Goal: Task Accomplishment & Management: Use online tool/utility

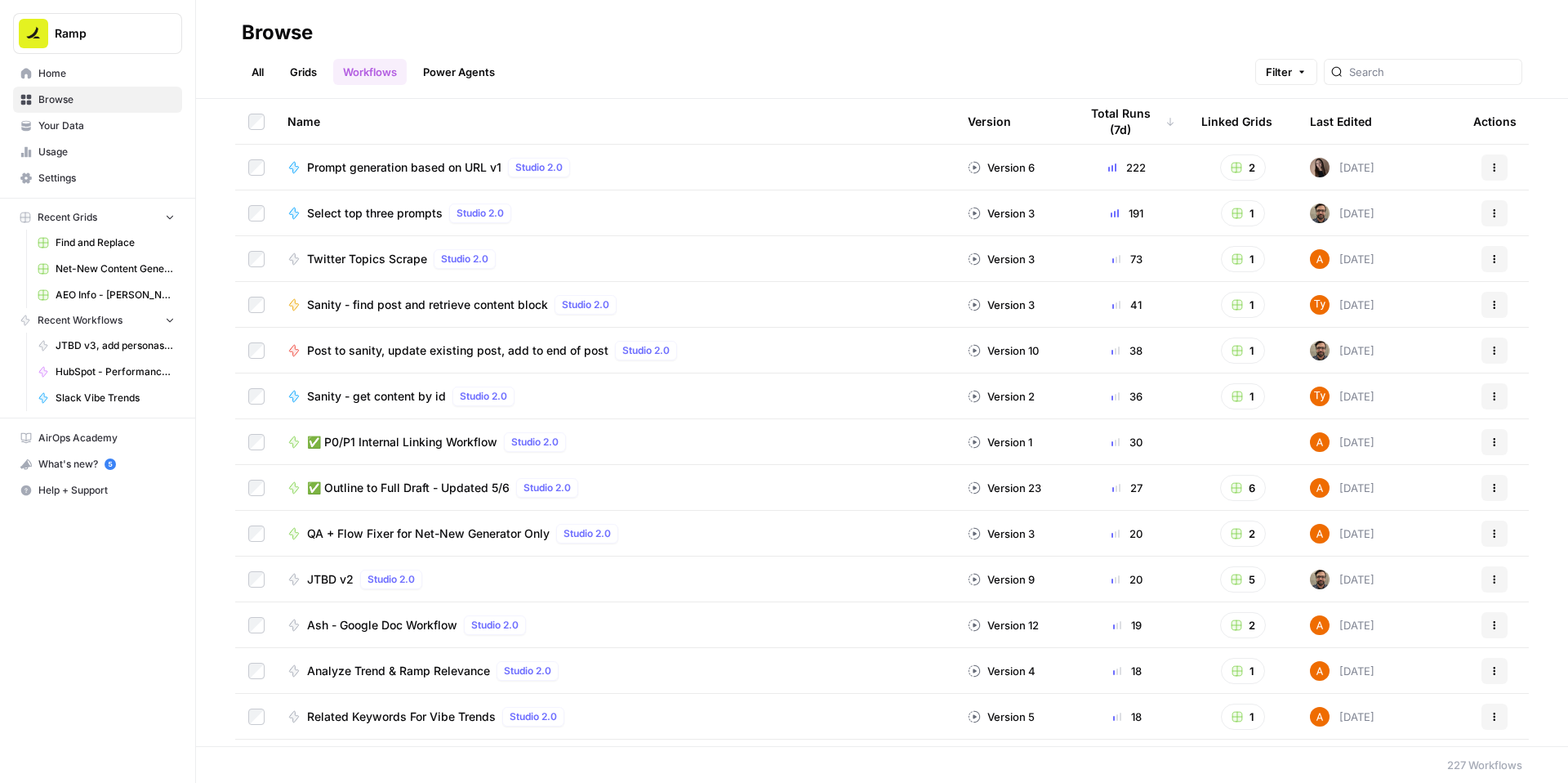
click at [497, 450] on span "✅ P0/P1 Internal Linking Workflow" at bounding box center [402, 442] width 190 height 16
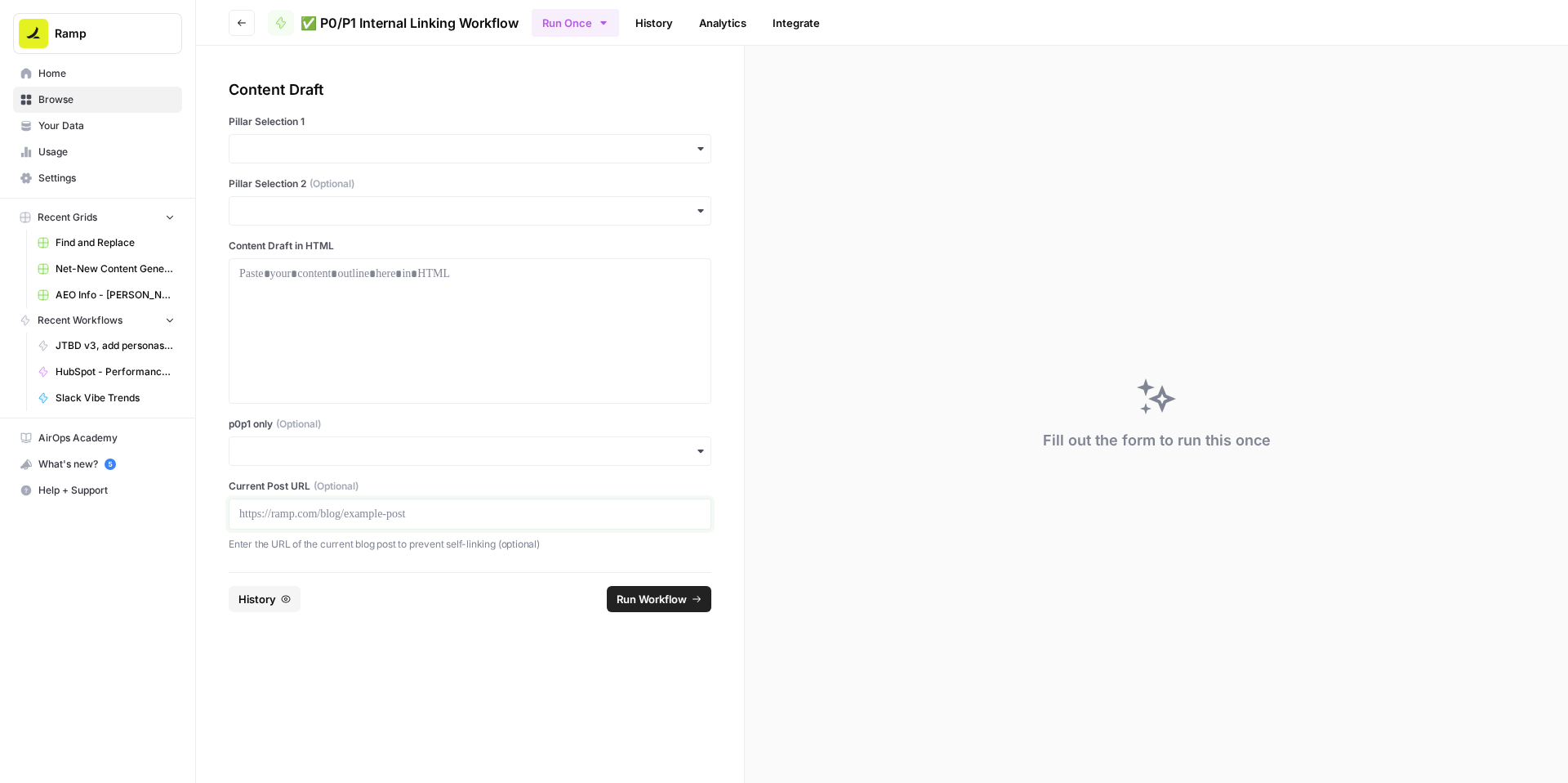
click at [387, 522] on p at bounding box center [470, 514] width 461 height 16
click at [379, 459] on input "p0p1 only (Optional)" at bounding box center [470, 451] width 461 height 16
click at [320, 611] on div "Yes" at bounding box center [509, 611] width 445 height 31
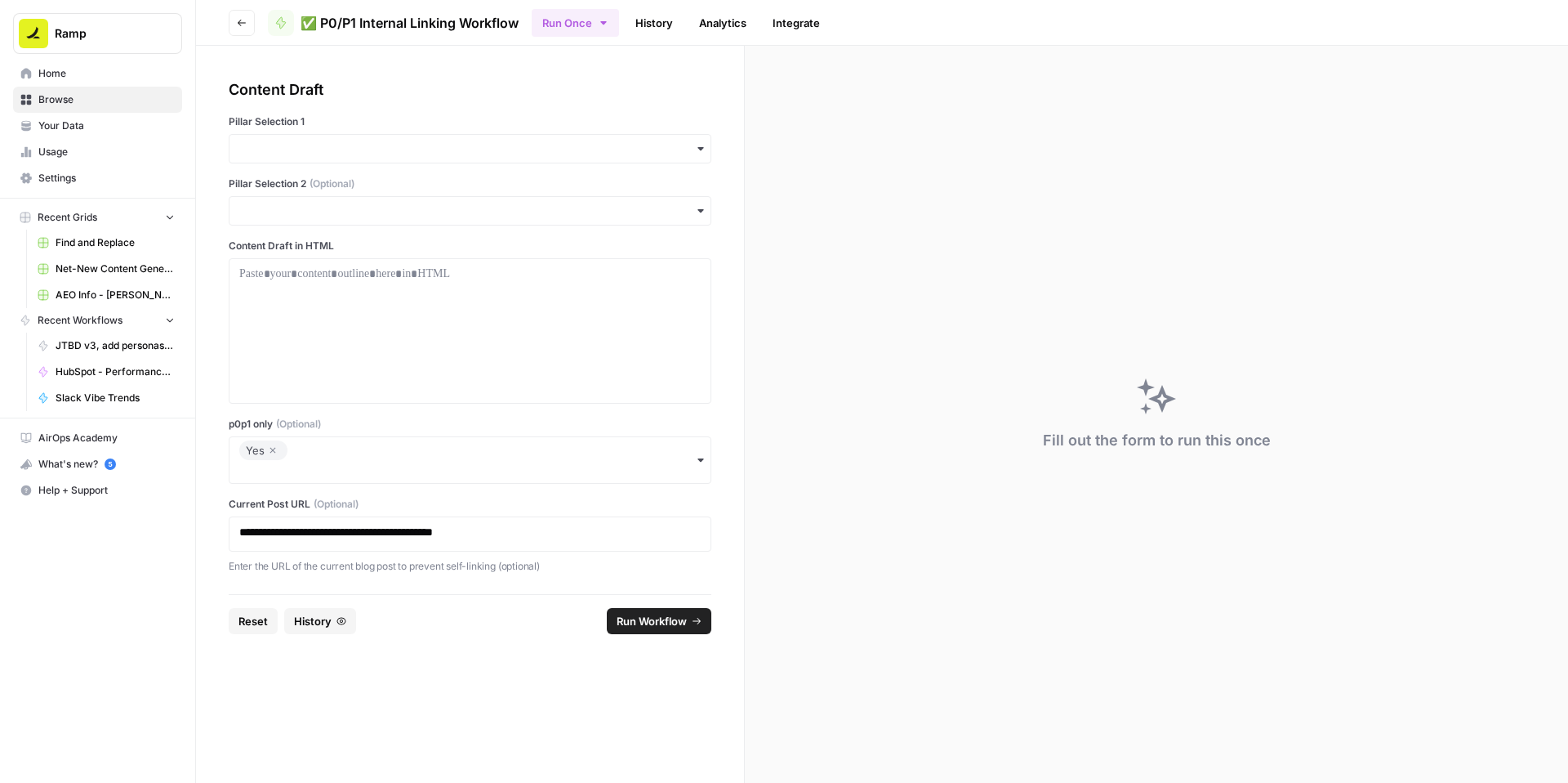
click at [409, 163] on div "button" at bounding box center [470, 148] width 483 height 30
click at [339, 307] on div "Accounting" at bounding box center [509, 295] width 445 height 31
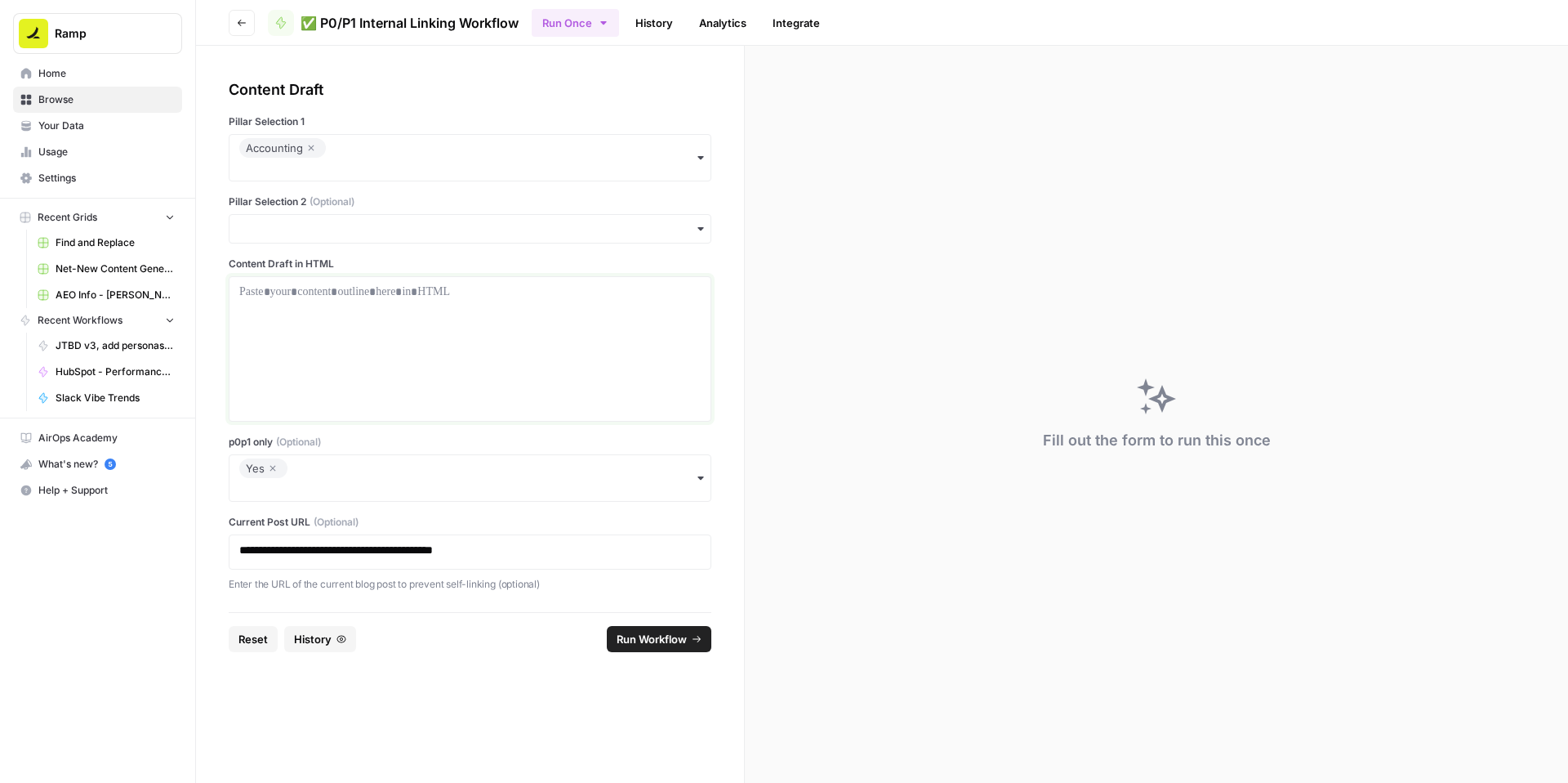
click at [331, 371] on div at bounding box center [470, 349] width 461 height 131
click at [575, 380] on div at bounding box center [470, 349] width 461 height 131
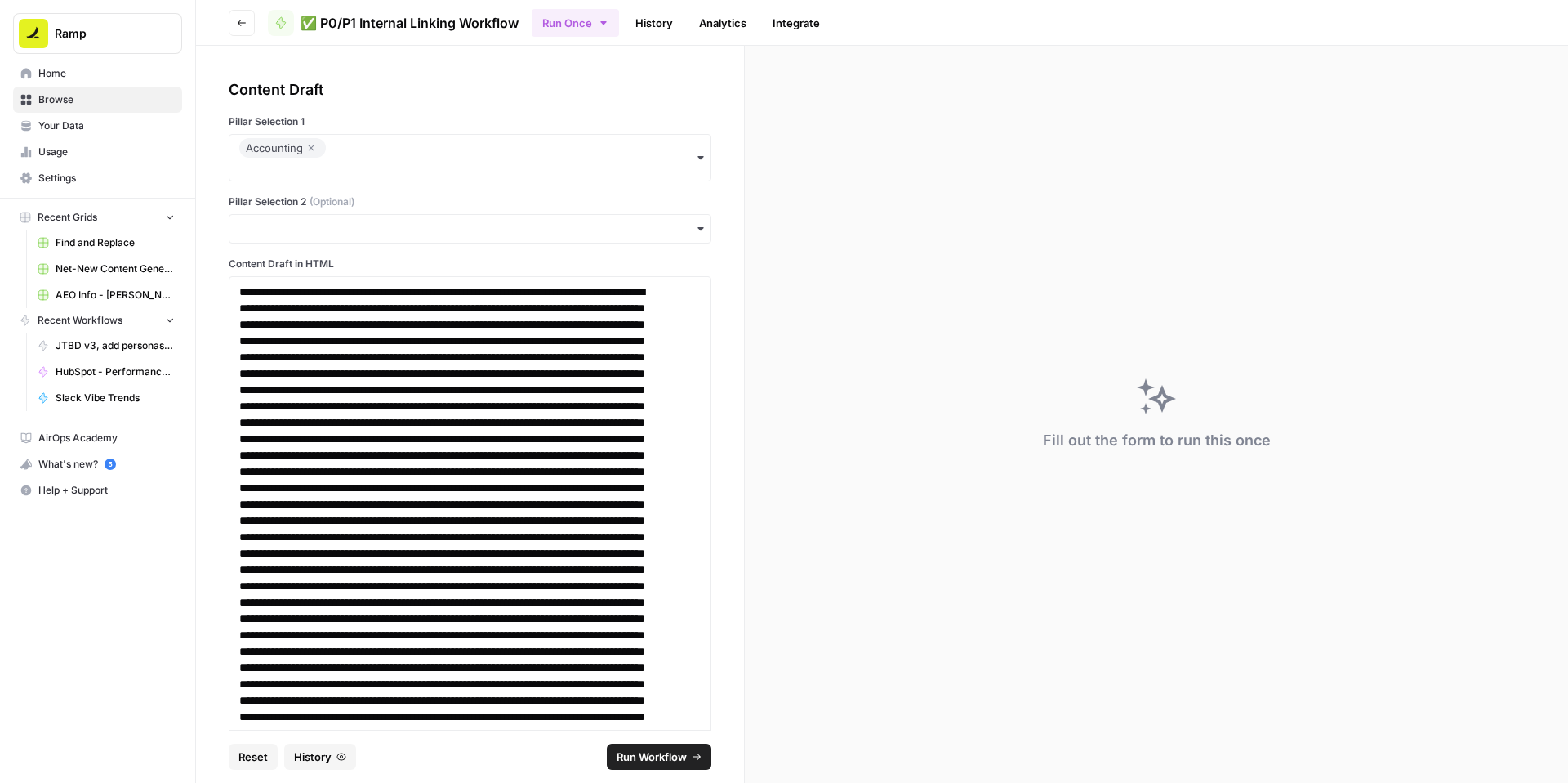
click at [644, 748] on span "Run Workflow" at bounding box center [652, 756] width 70 height 16
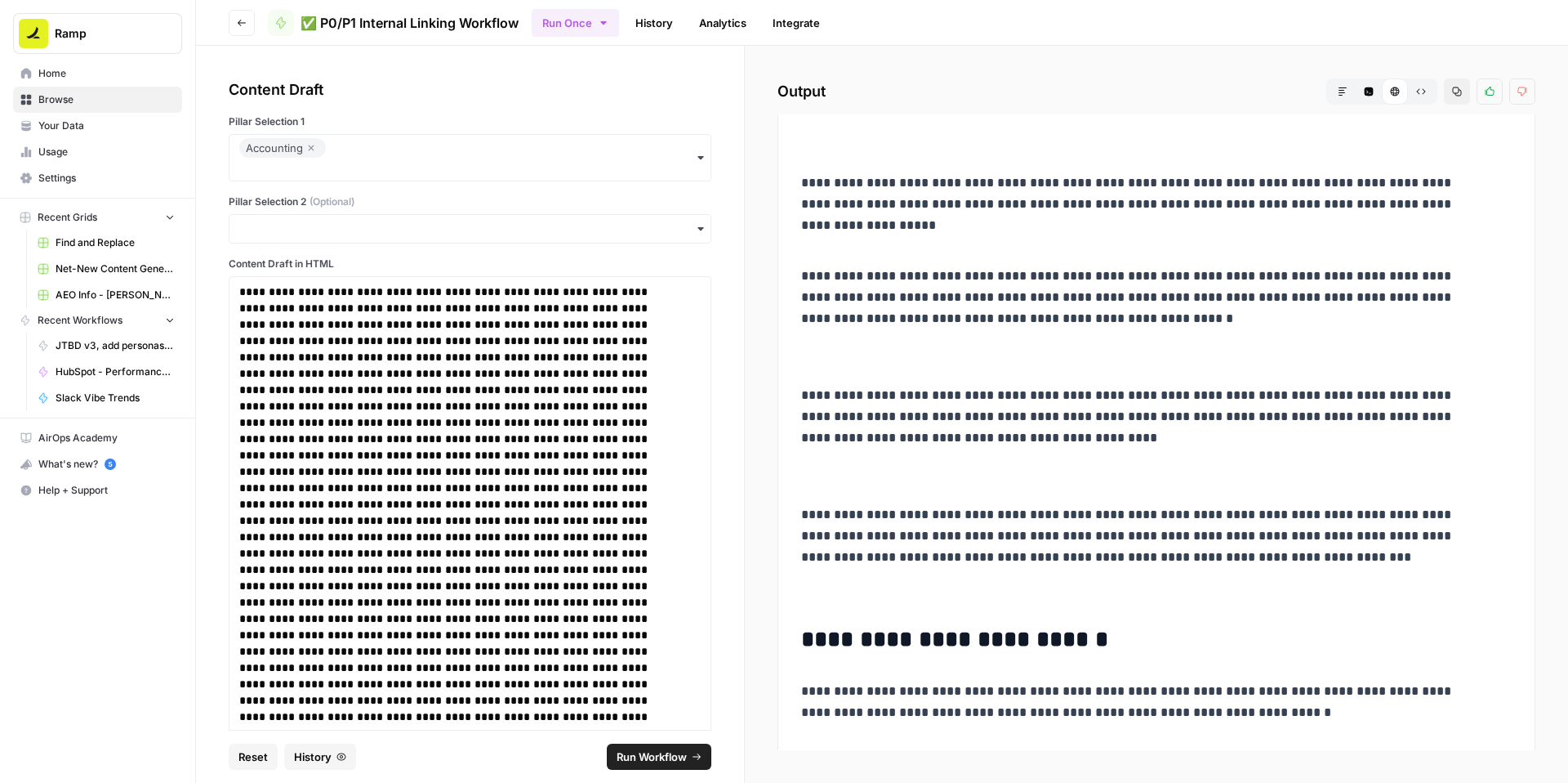
scroll to position [5930, 0]
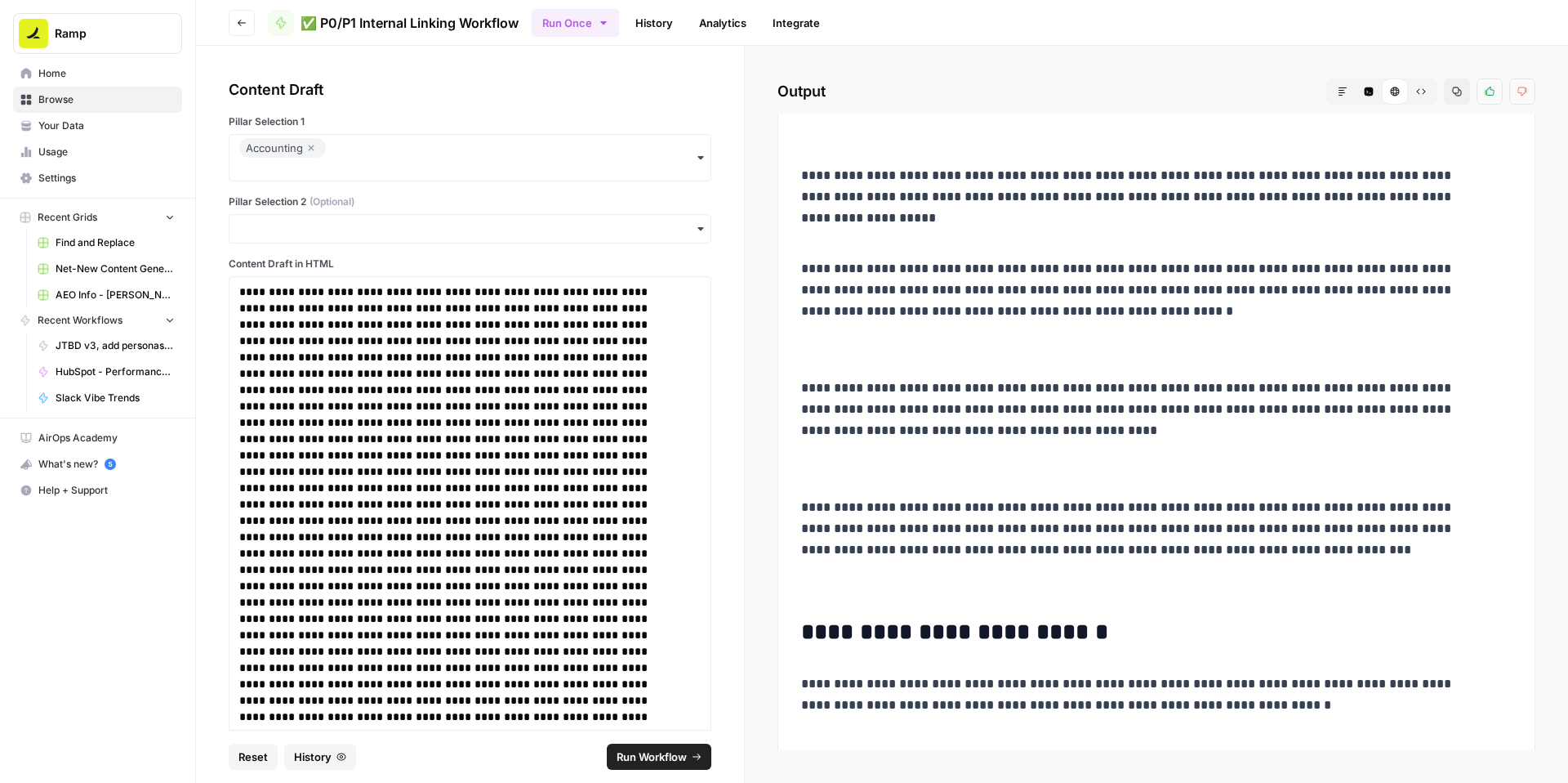
click at [1452, 96] on icon "button" at bounding box center [1457, 91] width 10 height 10
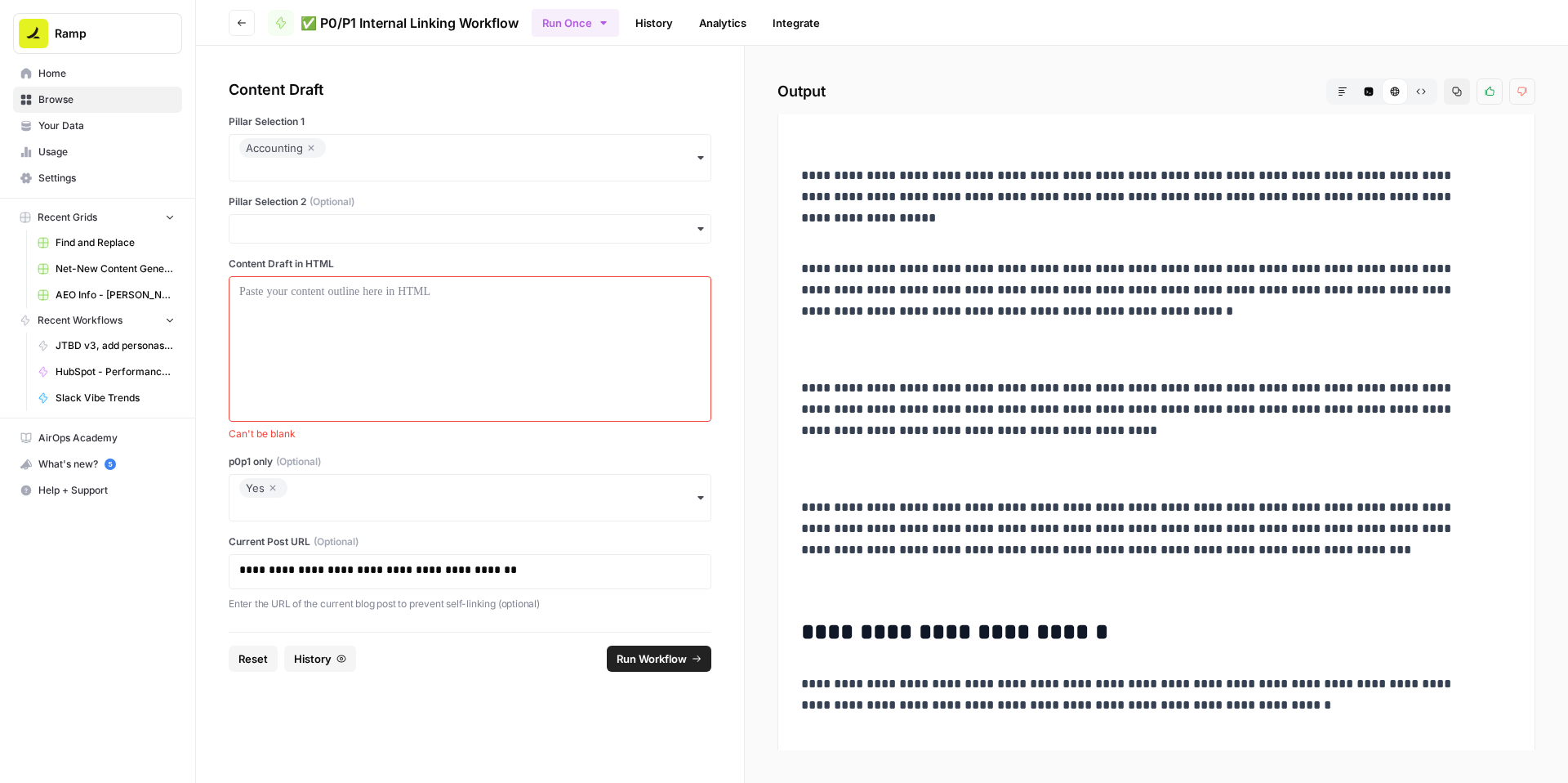
click at [277, 497] on icon "button" at bounding box center [272, 488] width 10 height 20
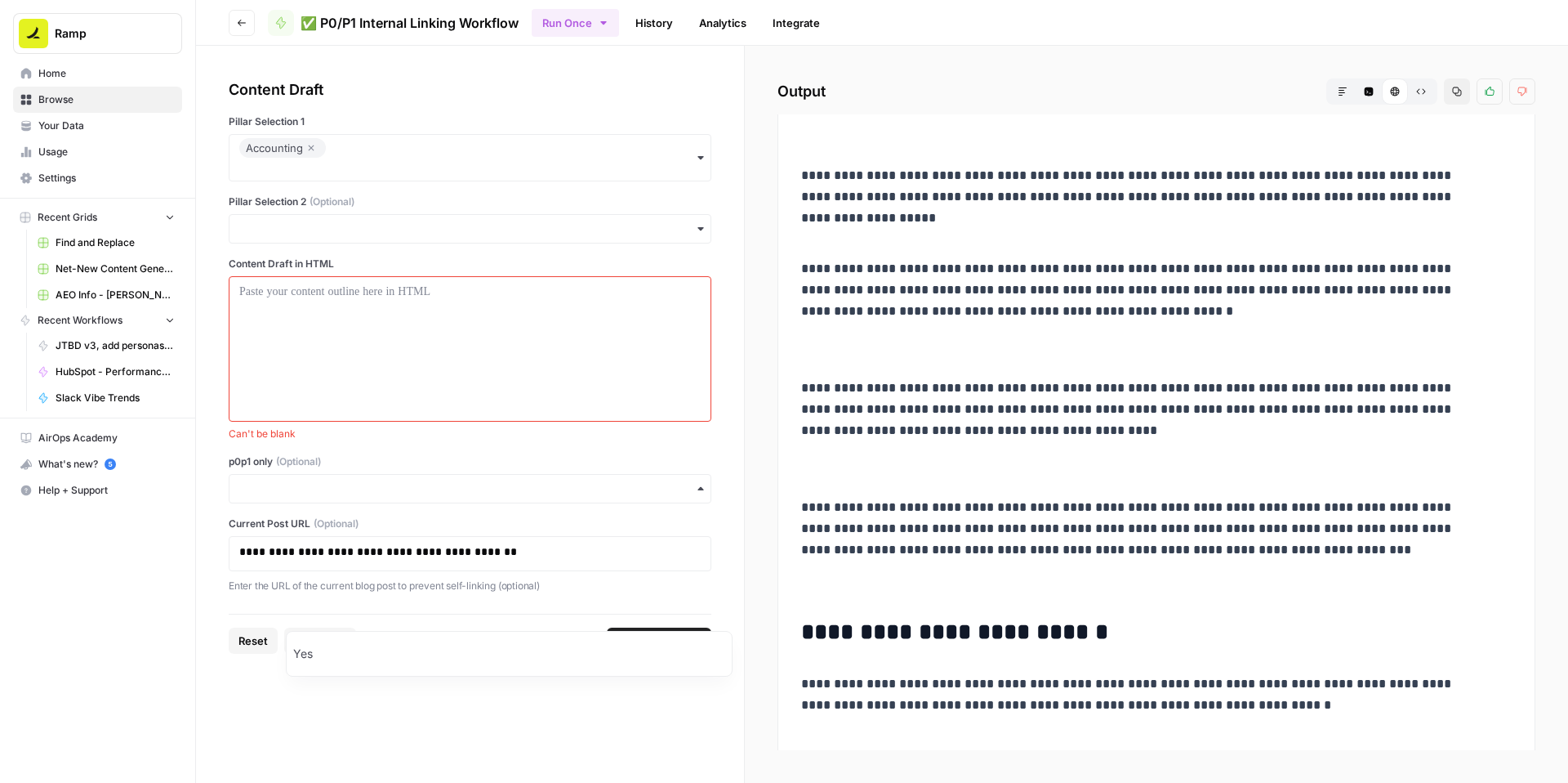
click at [429, 503] on div "p0p1 only (Optional)" at bounding box center [470, 479] width 483 height 49
click at [455, 469] on label "p0p1 only (Optional)" at bounding box center [470, 462] width 483 height 14
click at [455, 497] on input "p0p1 only (Optional)" at bounding box center [470, 488] width 461 height 16
click at [378, 414] on div at bounding box center [470, 349] width 461 height 131
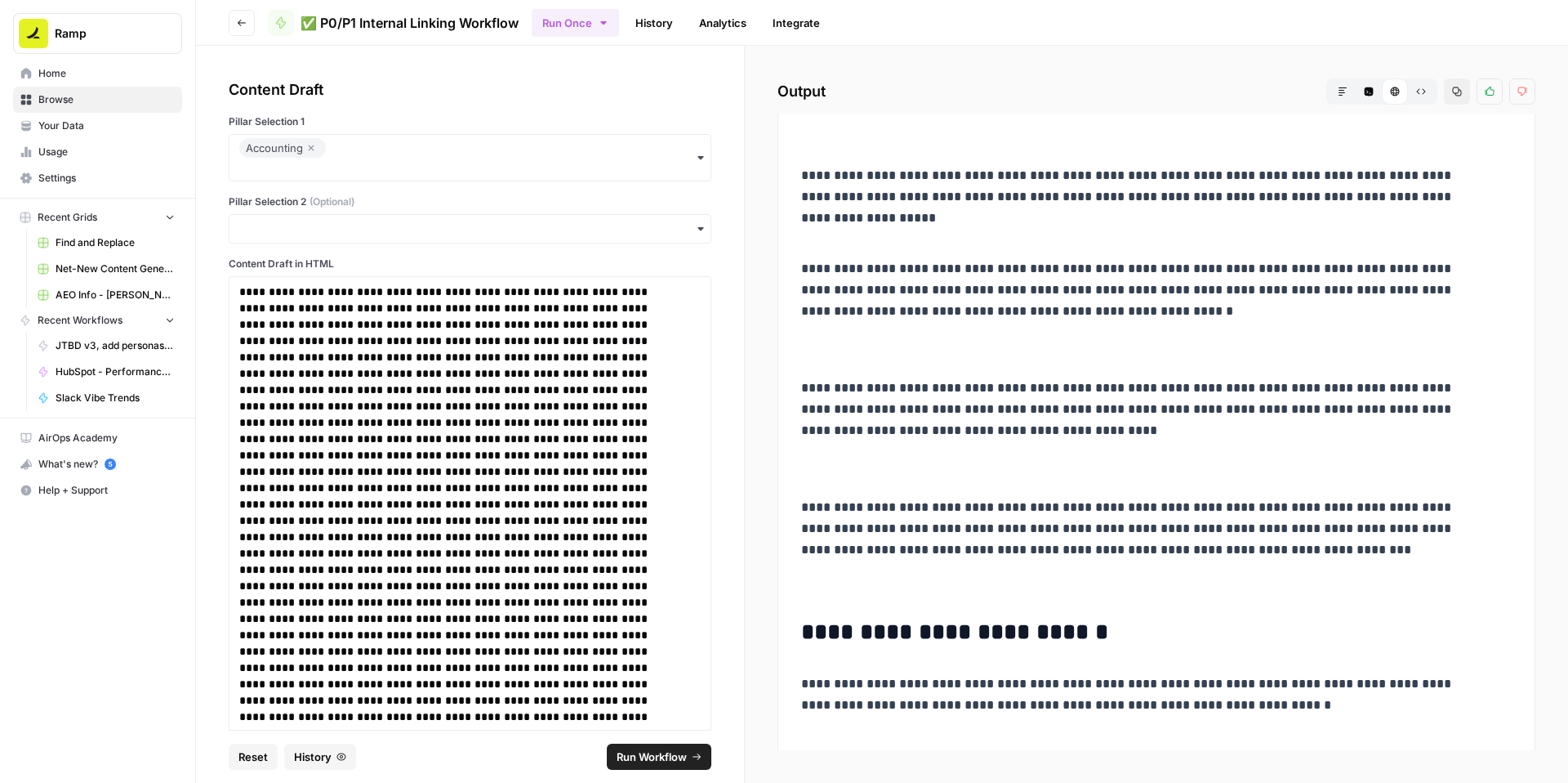
click at [649, 752] on span "Run Workflow" at bounding box center [652, 756] width 70 height 16
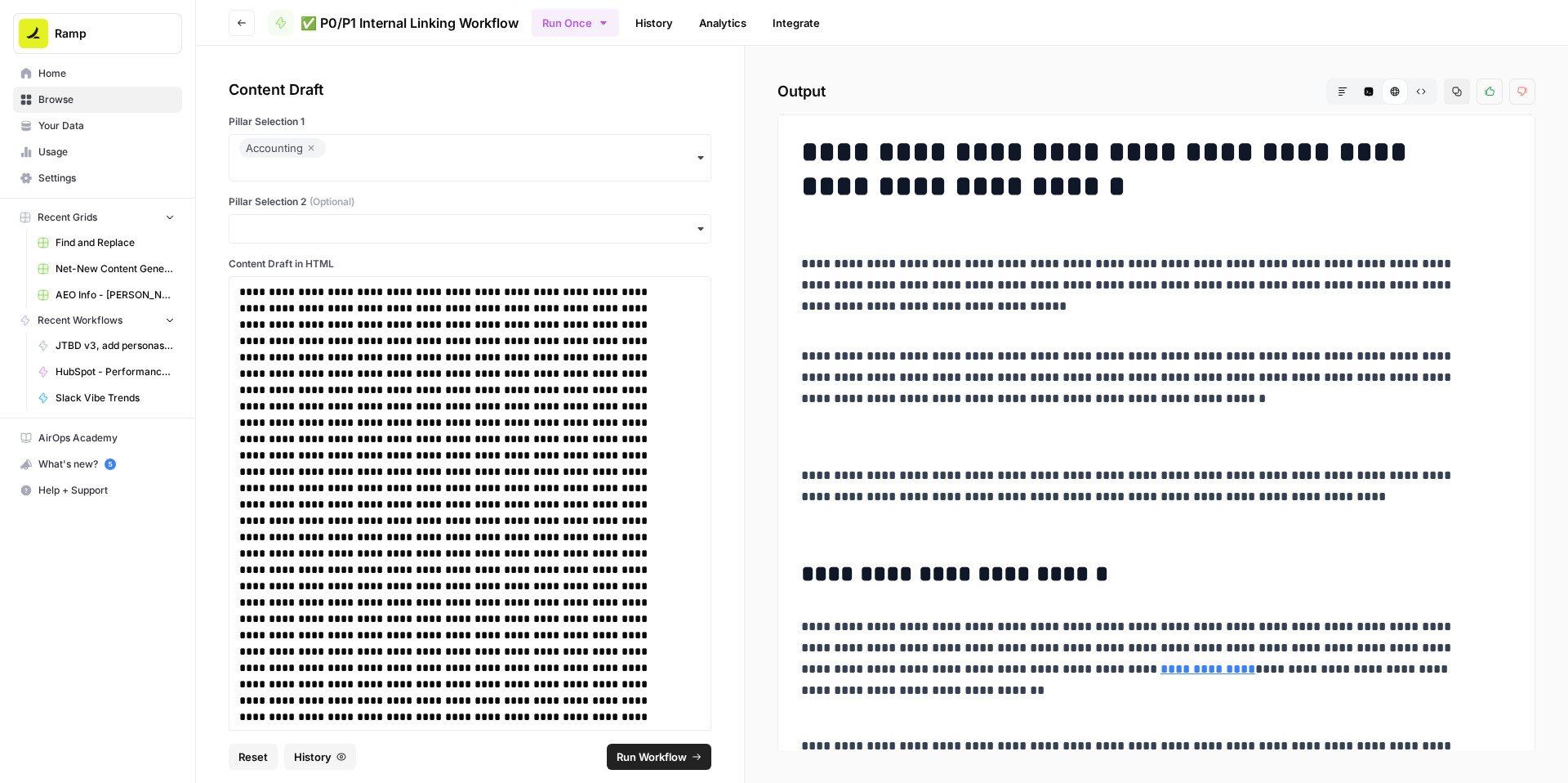
click at [1452, 96] on icon "button" at bounding box center [1457, 91] width 10 height 10
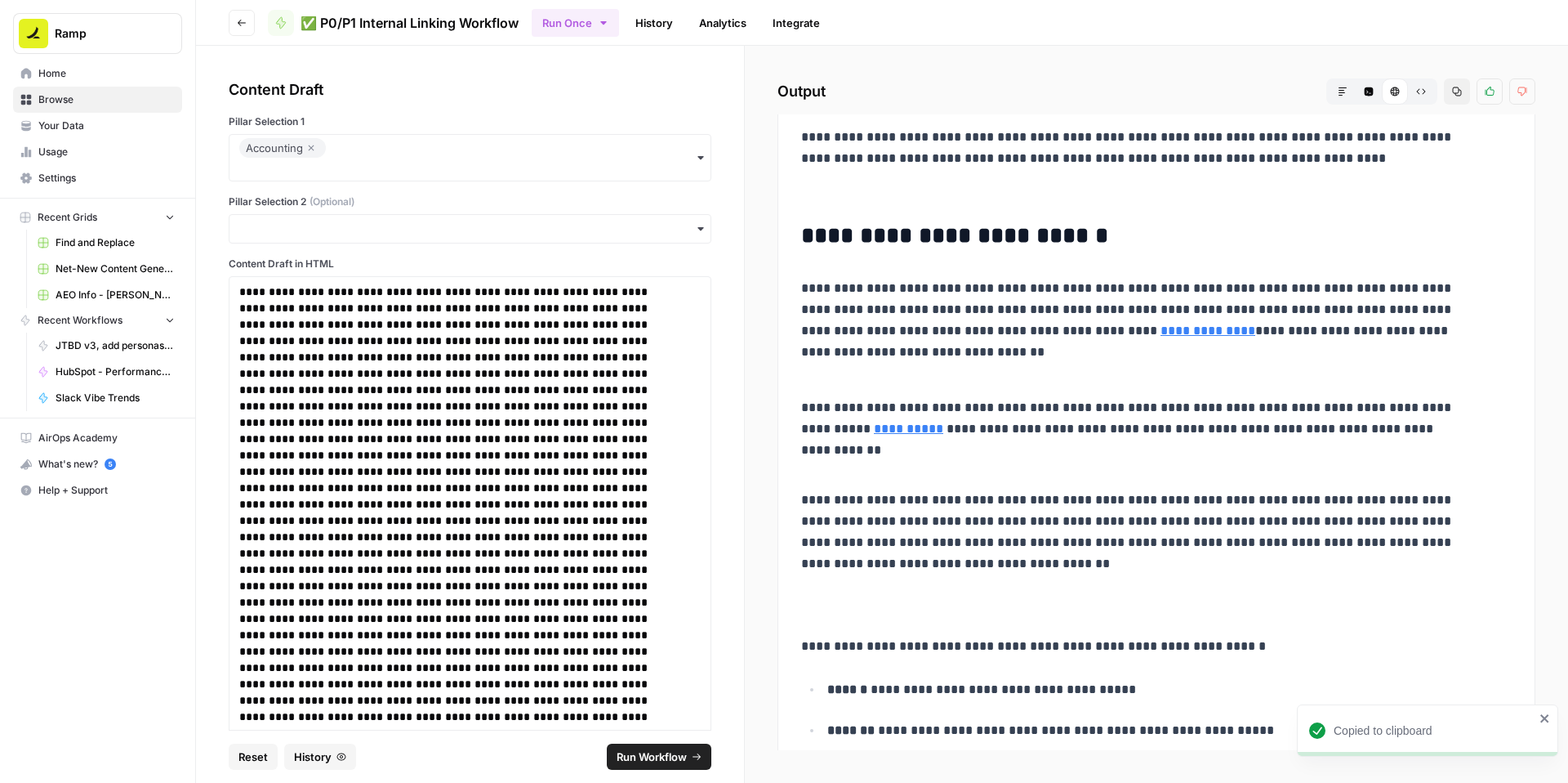
scroll to position [339, 0]
